Goal: Task Accomplishment & Management: Use online tool/utility

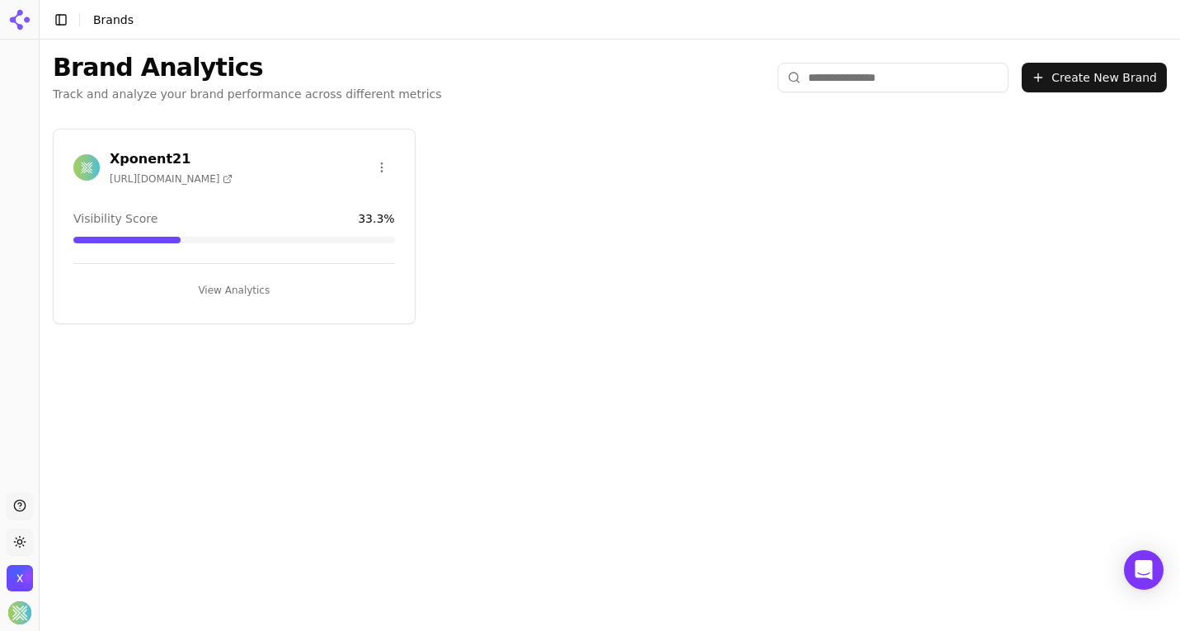
click at [221, 286] on button "View Analytics" at bounding box center [234, 290] width 322 height 26
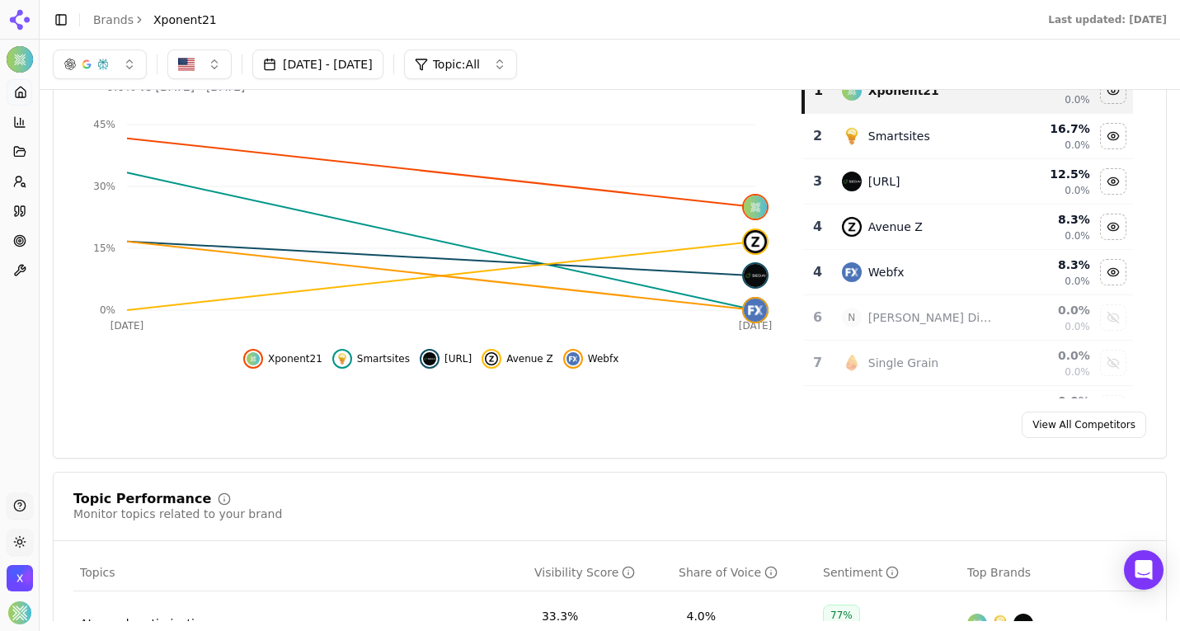
scroll to position [93, 0]
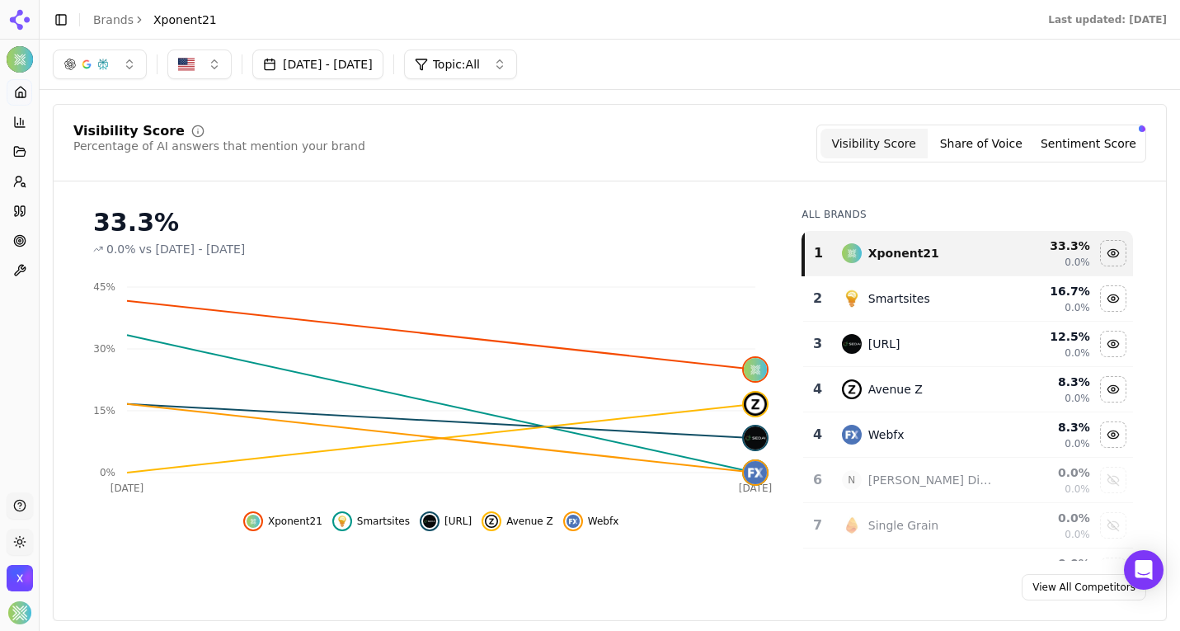
click at [384, 70] on button "[DATE] - [DATE]" at bounding box center [317, 64] width 131 height 30
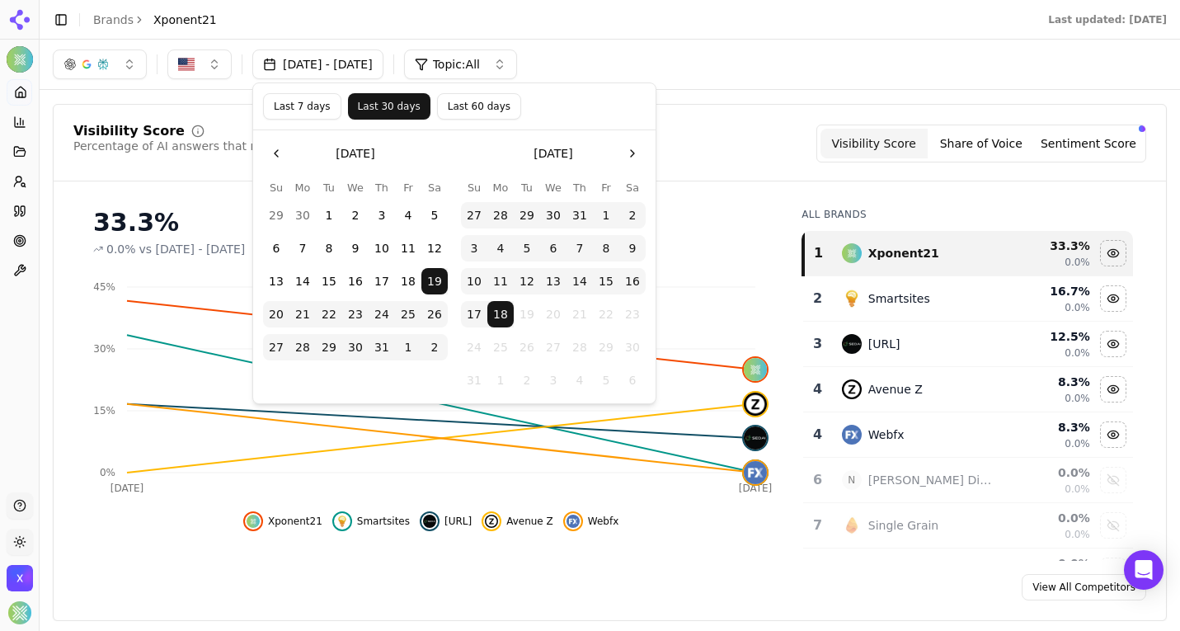
click at [295, 105] on button "Last 7 days" at bounding box center [302, 106] width 78 height 26
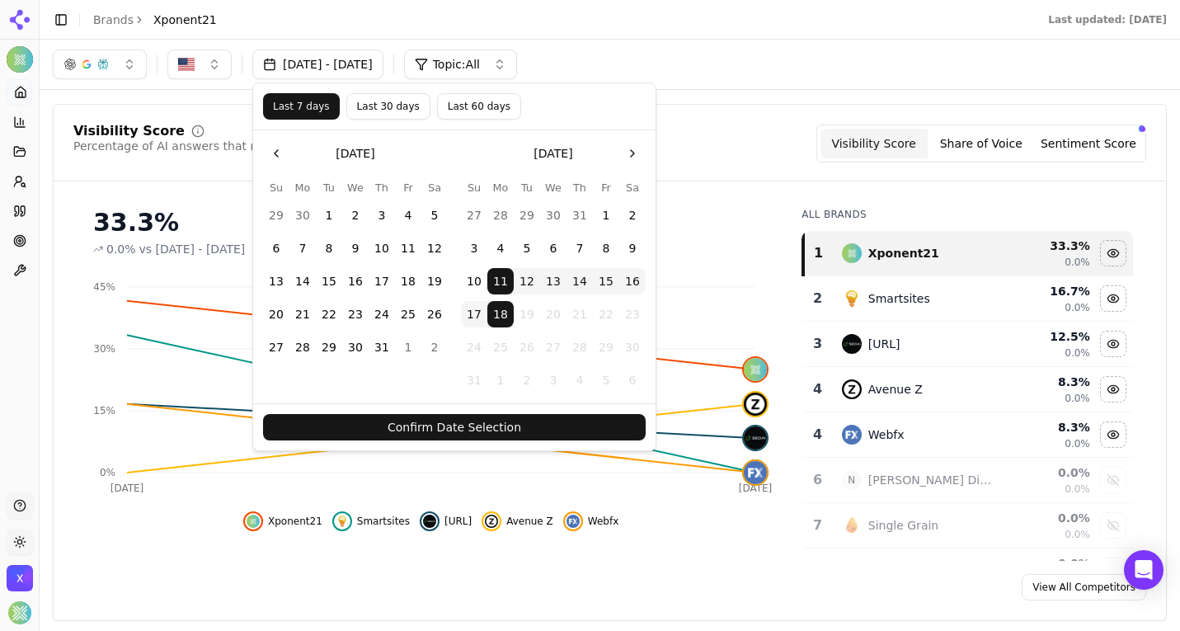
click at [476, 422] on button "Confirm Date Selection" at bounding box center [454, 427] width 383 height 26
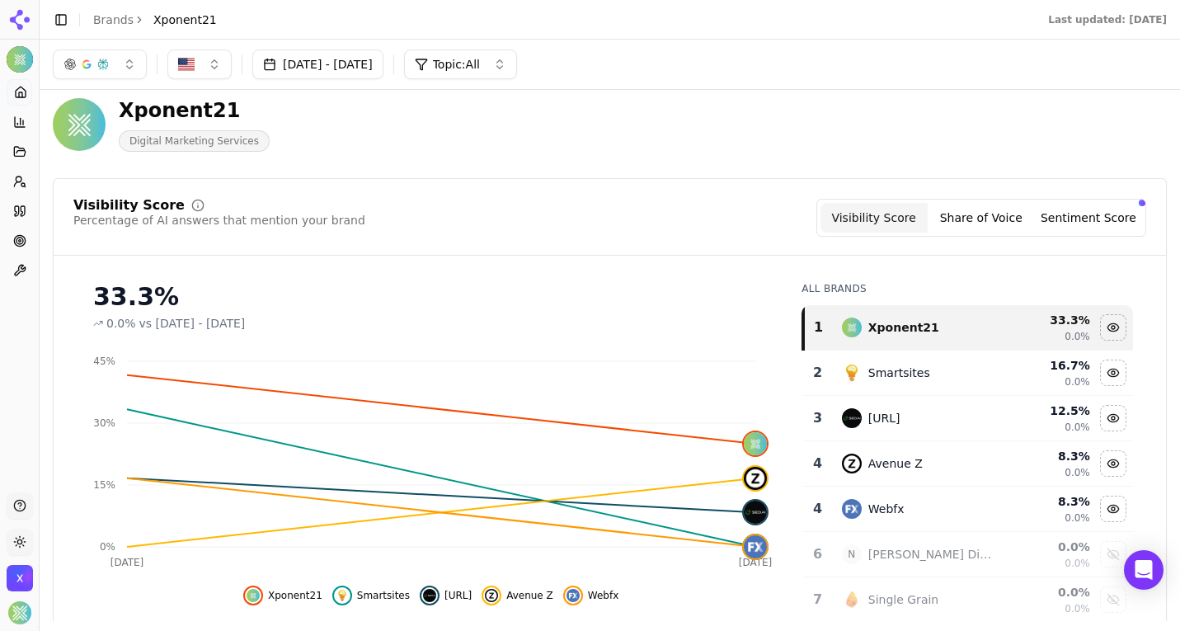
scroll to position [15, 0]
